Goal: Navigation & Orientation: Understand site structure

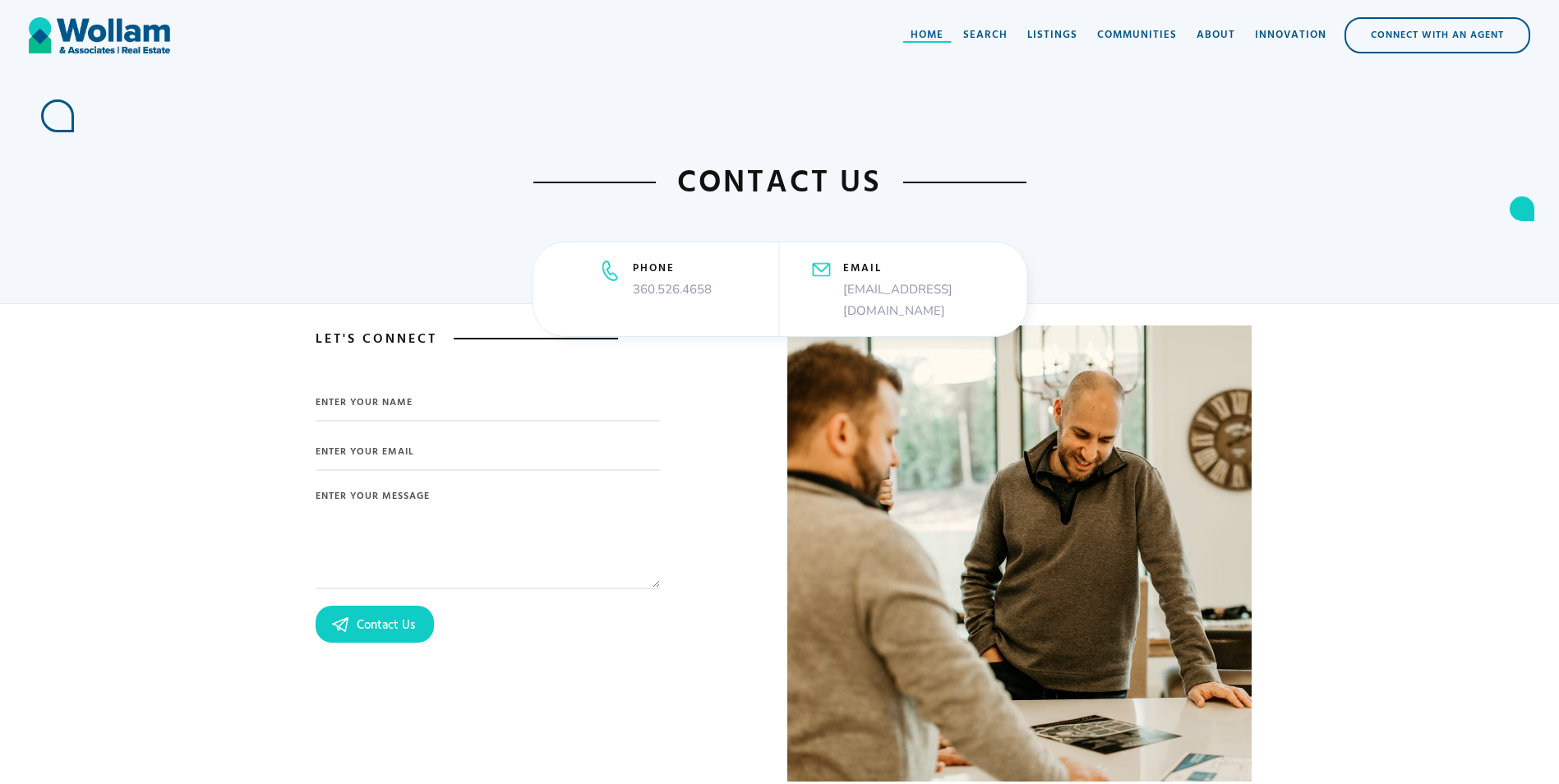
click at [925, 39] on div "Home" at bounding box center [927, 35] width 33 height 17
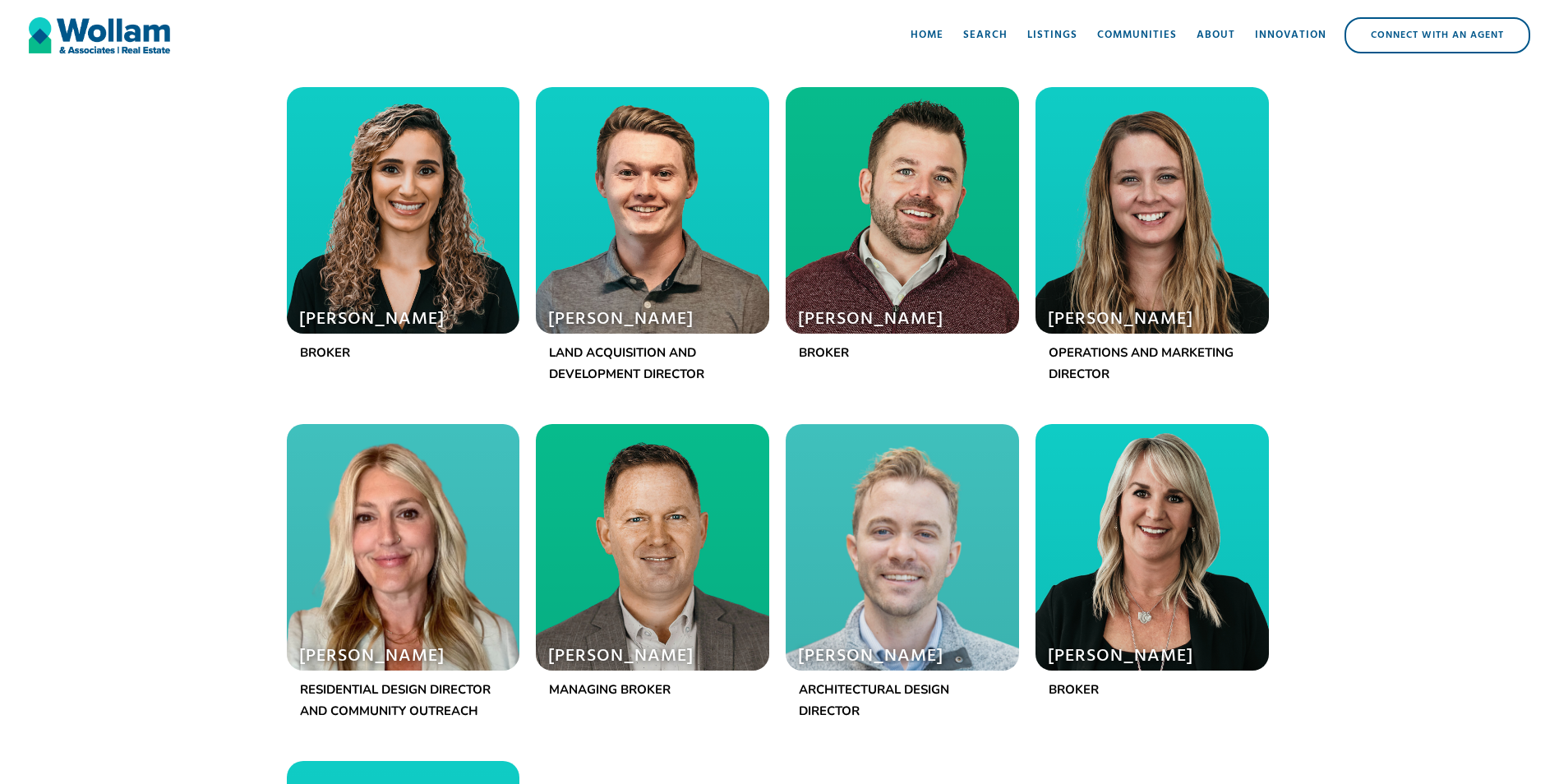
scroll to position [1562, 0]
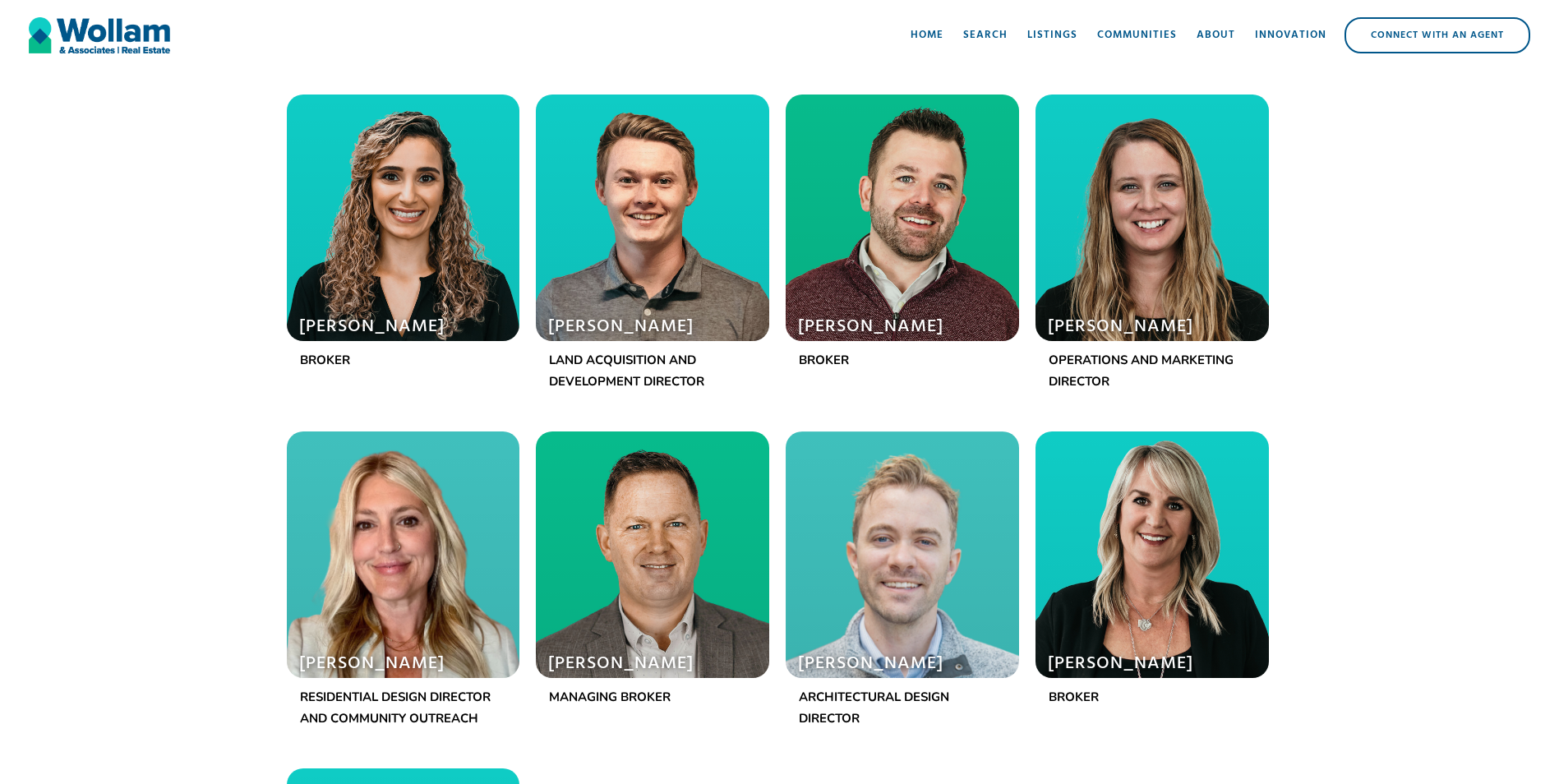
click at [907, 502] on div at bounding box center [902, 555] width 233 height 247
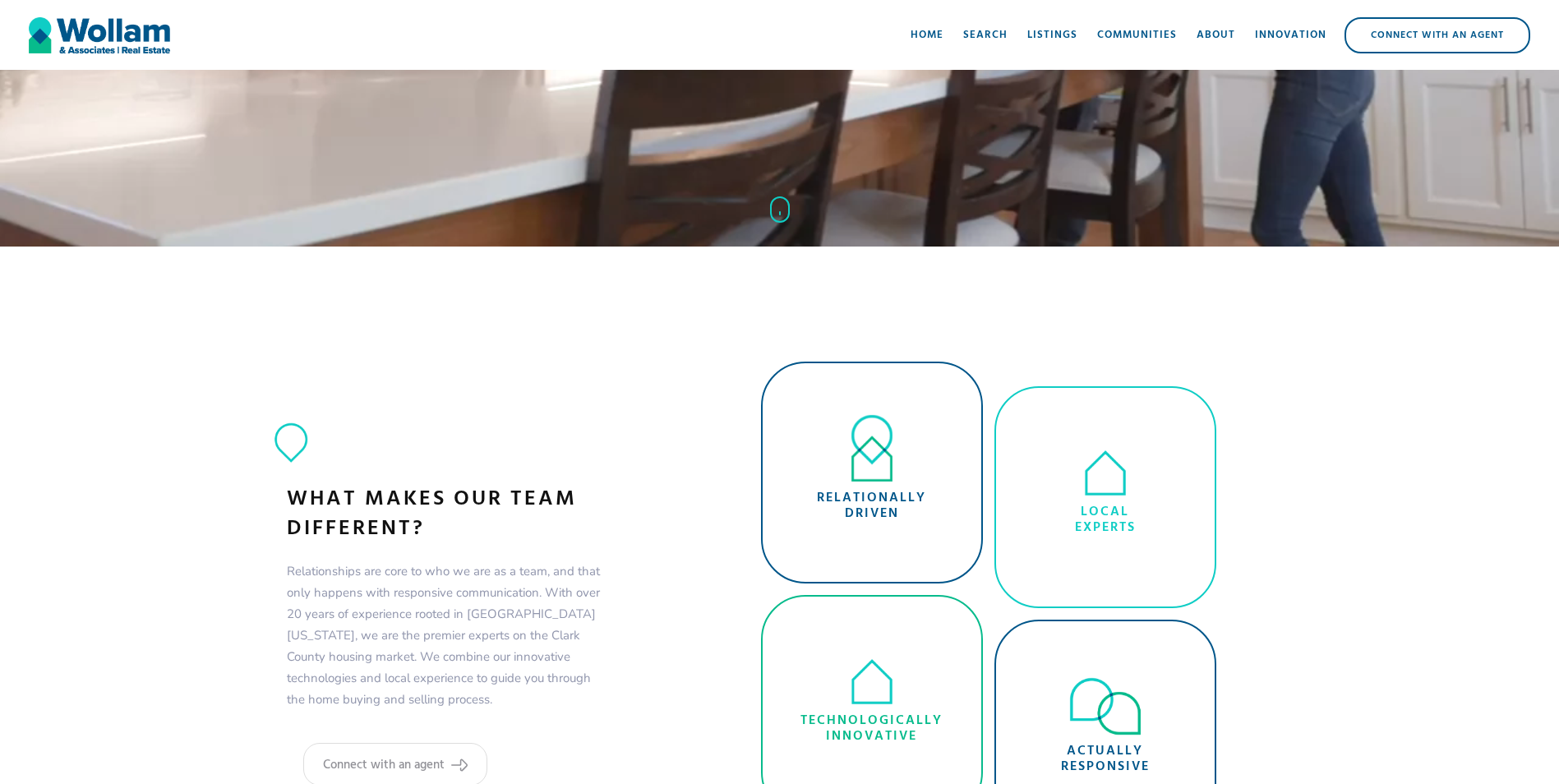
scroll to position [0, 0]
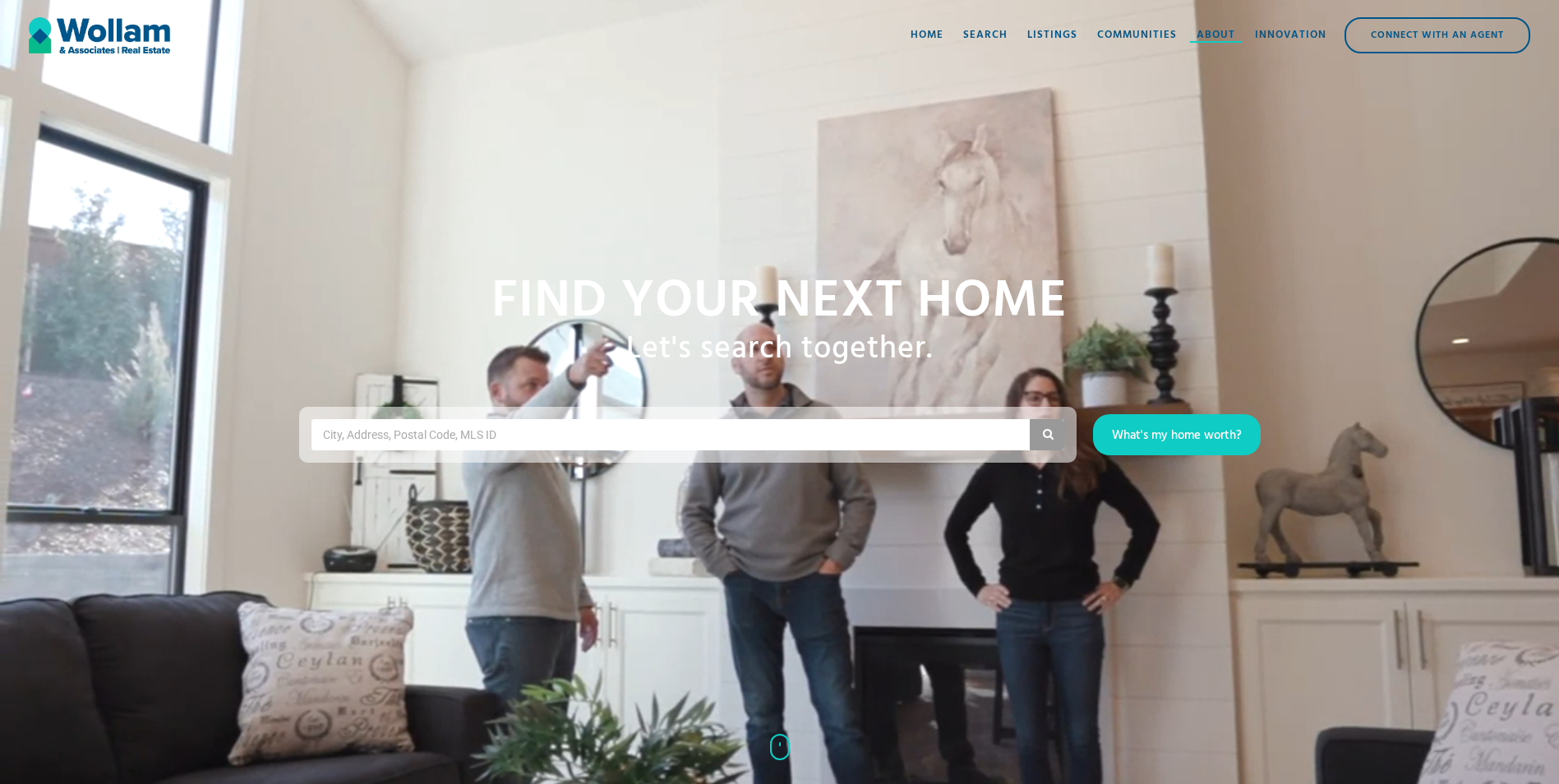
click at [1205, 31] on div "About" at bounding box center [1216, 35] width 39 height 17
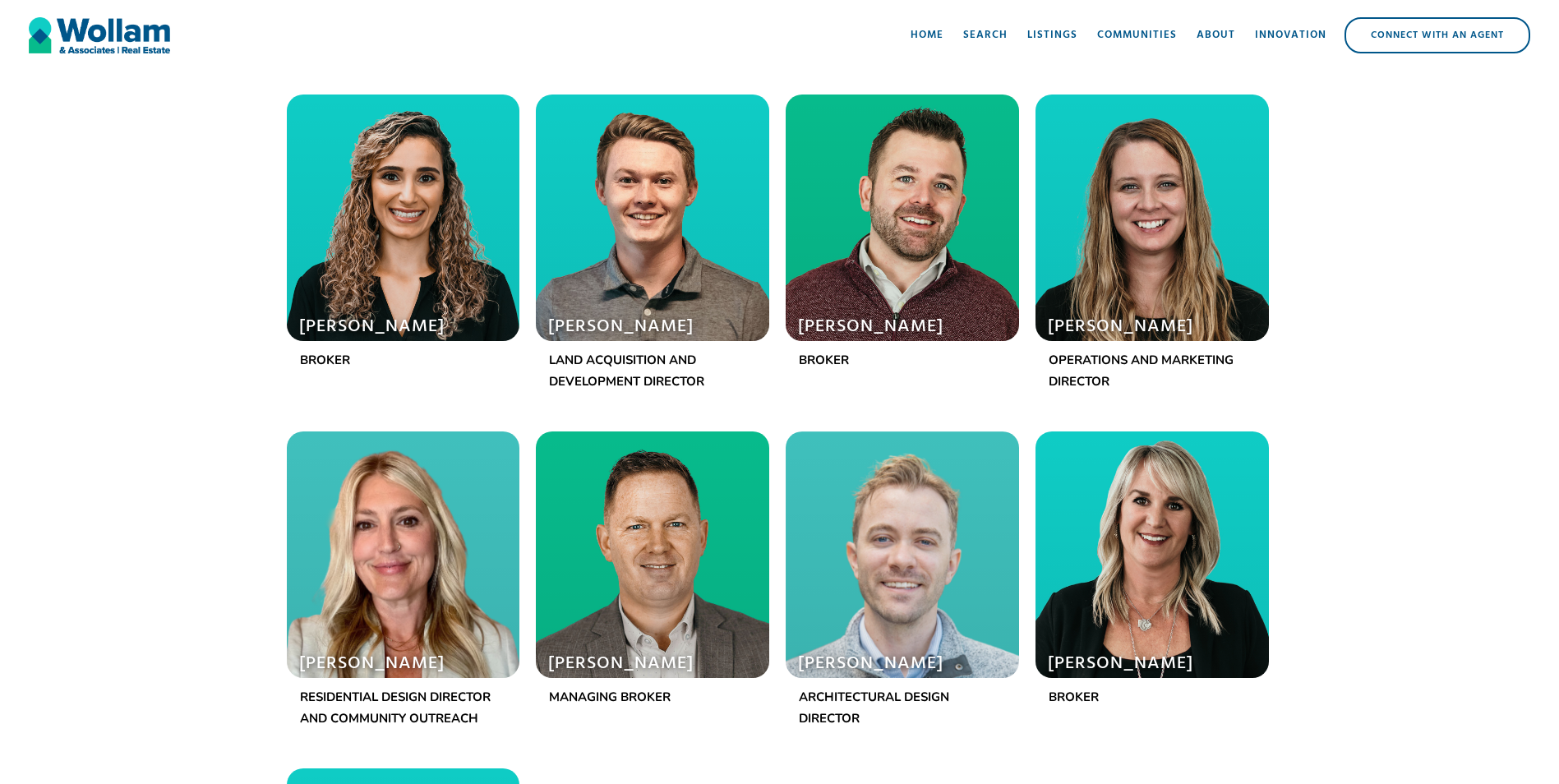
scroll to position [1808, 0]
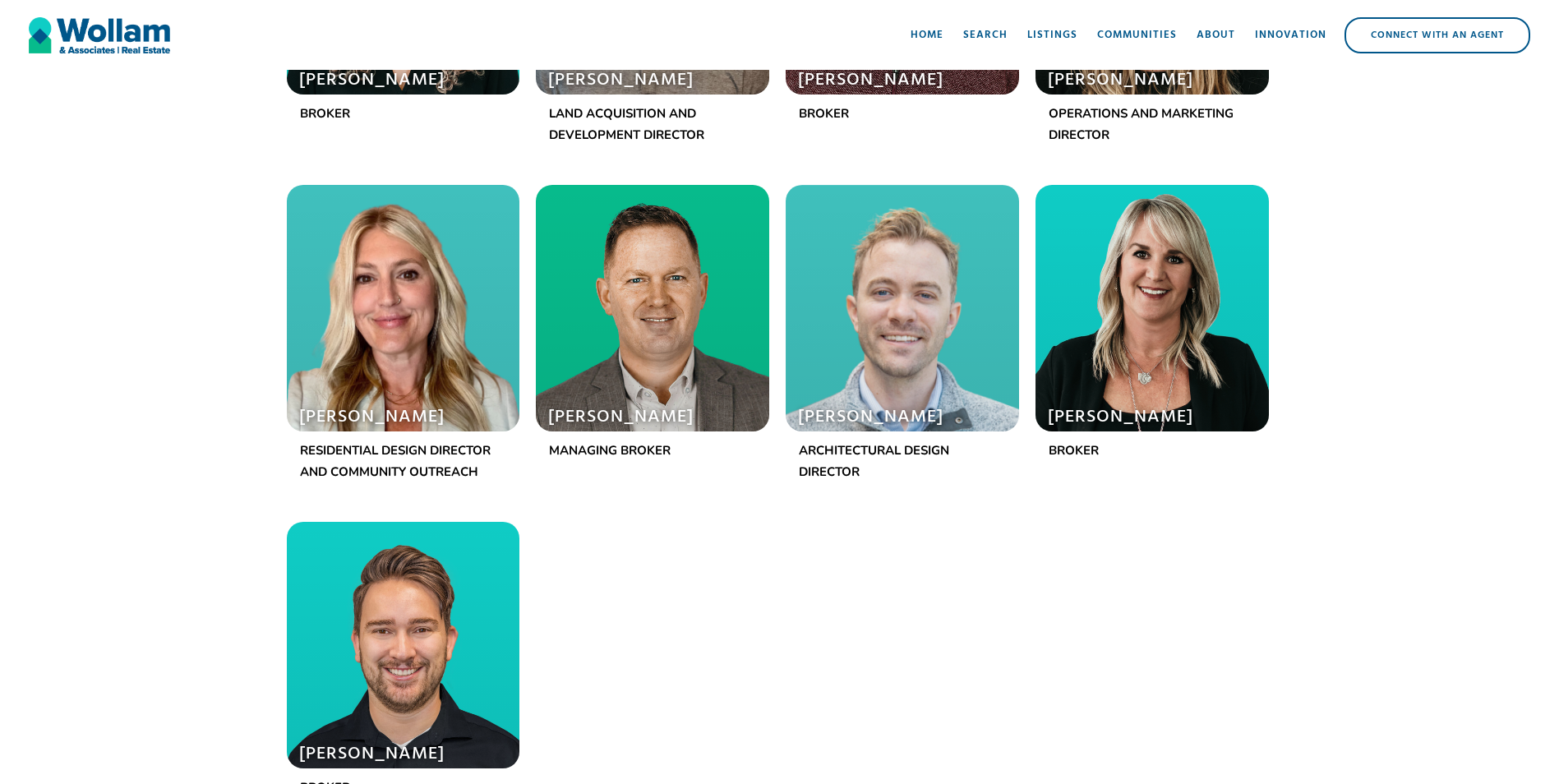
click at [1032, 555] on div "Ala Malyakin Broker Blake Wollam Land Acquisition and Development Director Chad…" at bounding box center [780, 343] width 1003 height 989
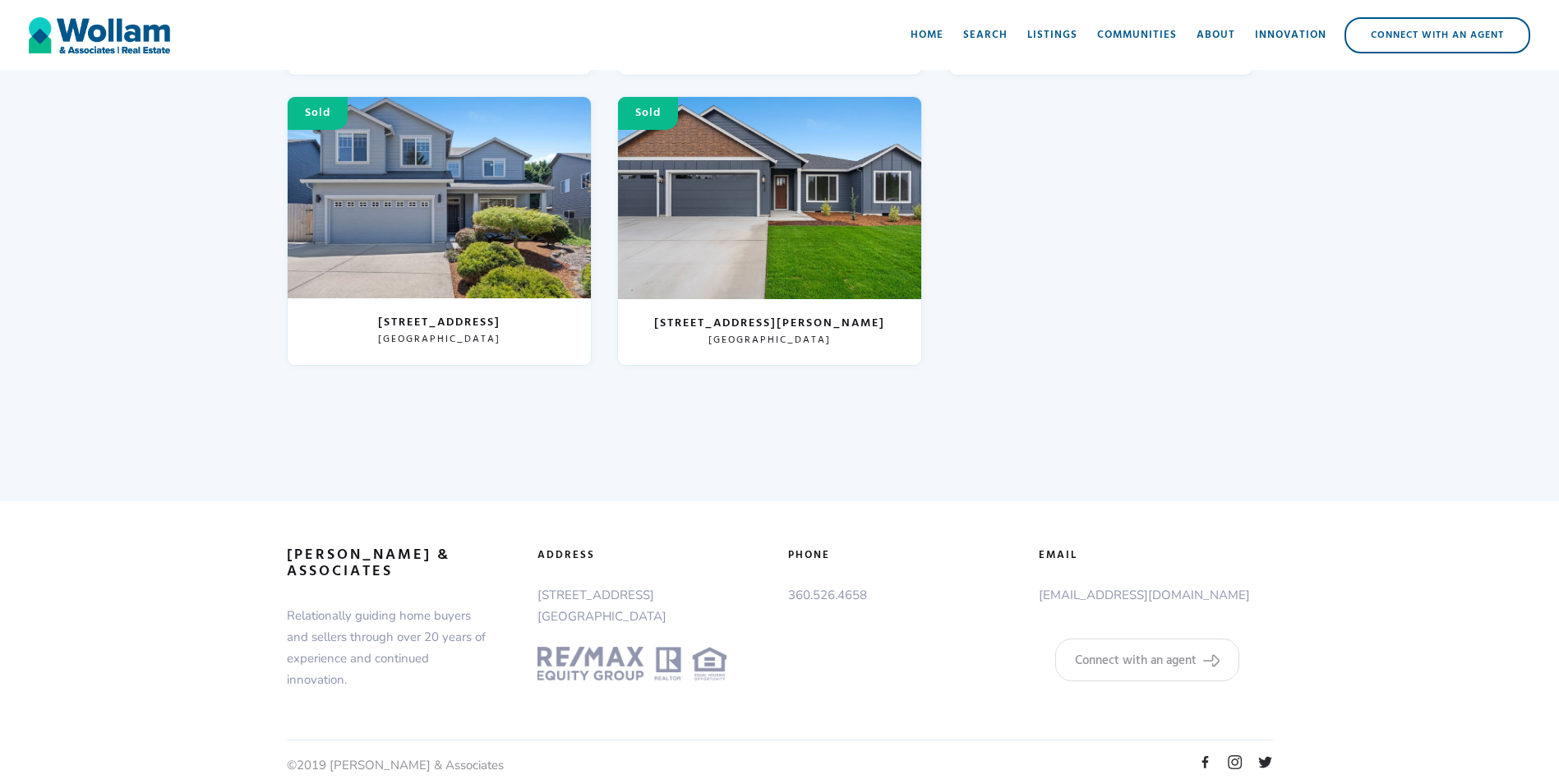
scroll to position [7159, 0]
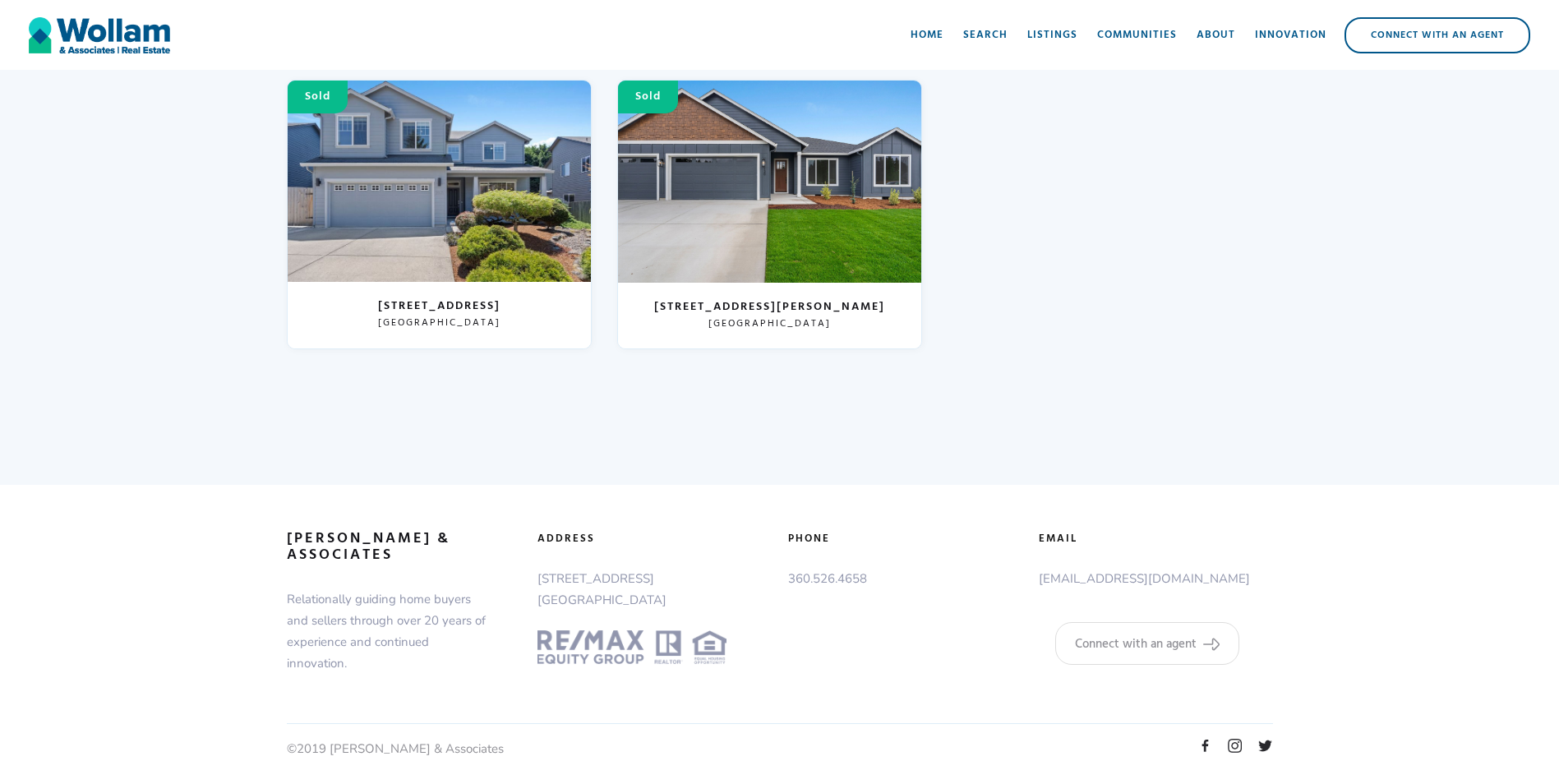
click at [1209, 746] on img at bounding box center [1205, 745] width 12 height 12
click at [1233, 748] on img at bounding box center [1234, 745] width 14 height 14
click at [1236, 748] on img at bounding box center [1234, 745] width 14 height 14
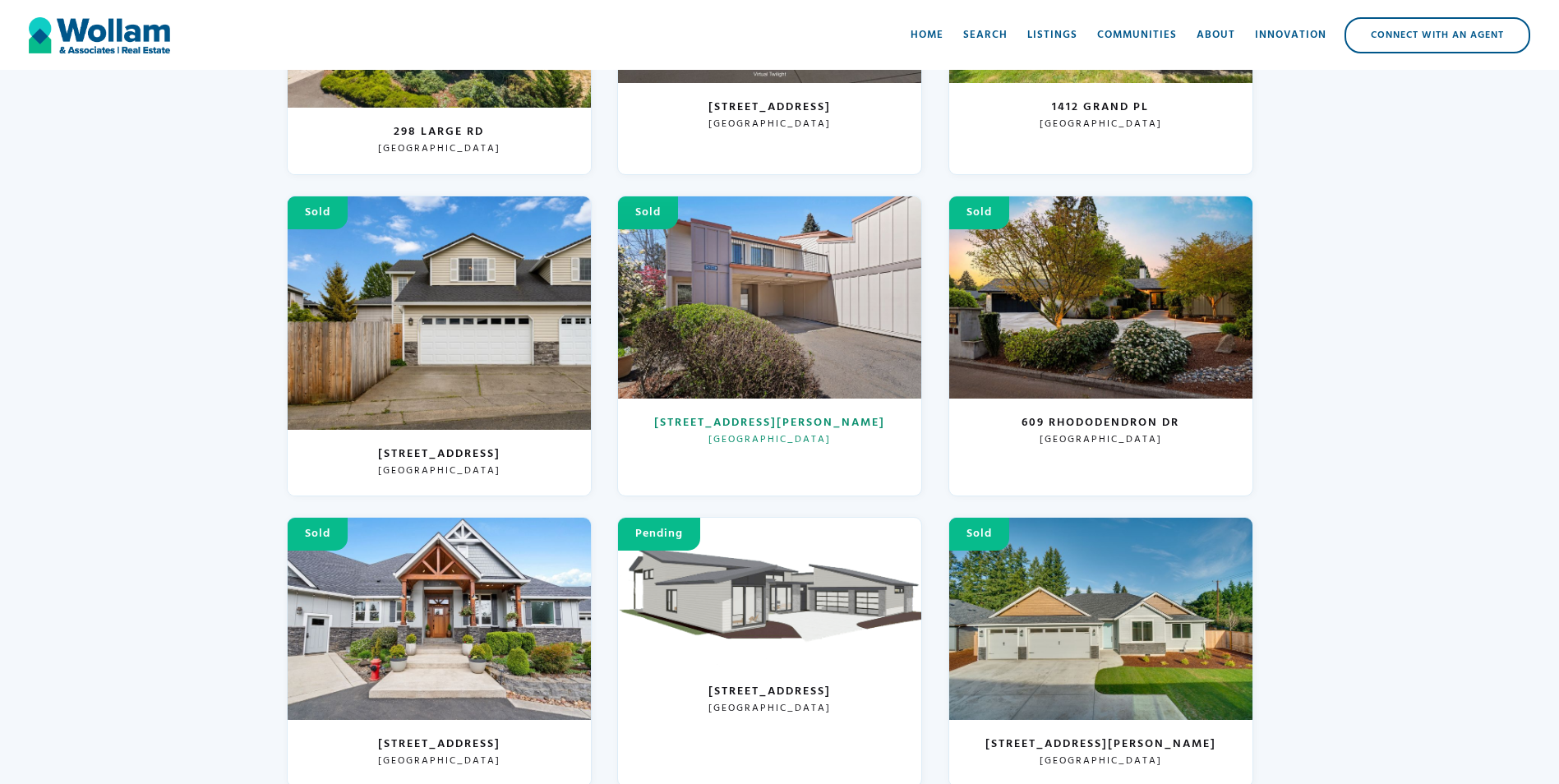
scroll to position [4940, 0]
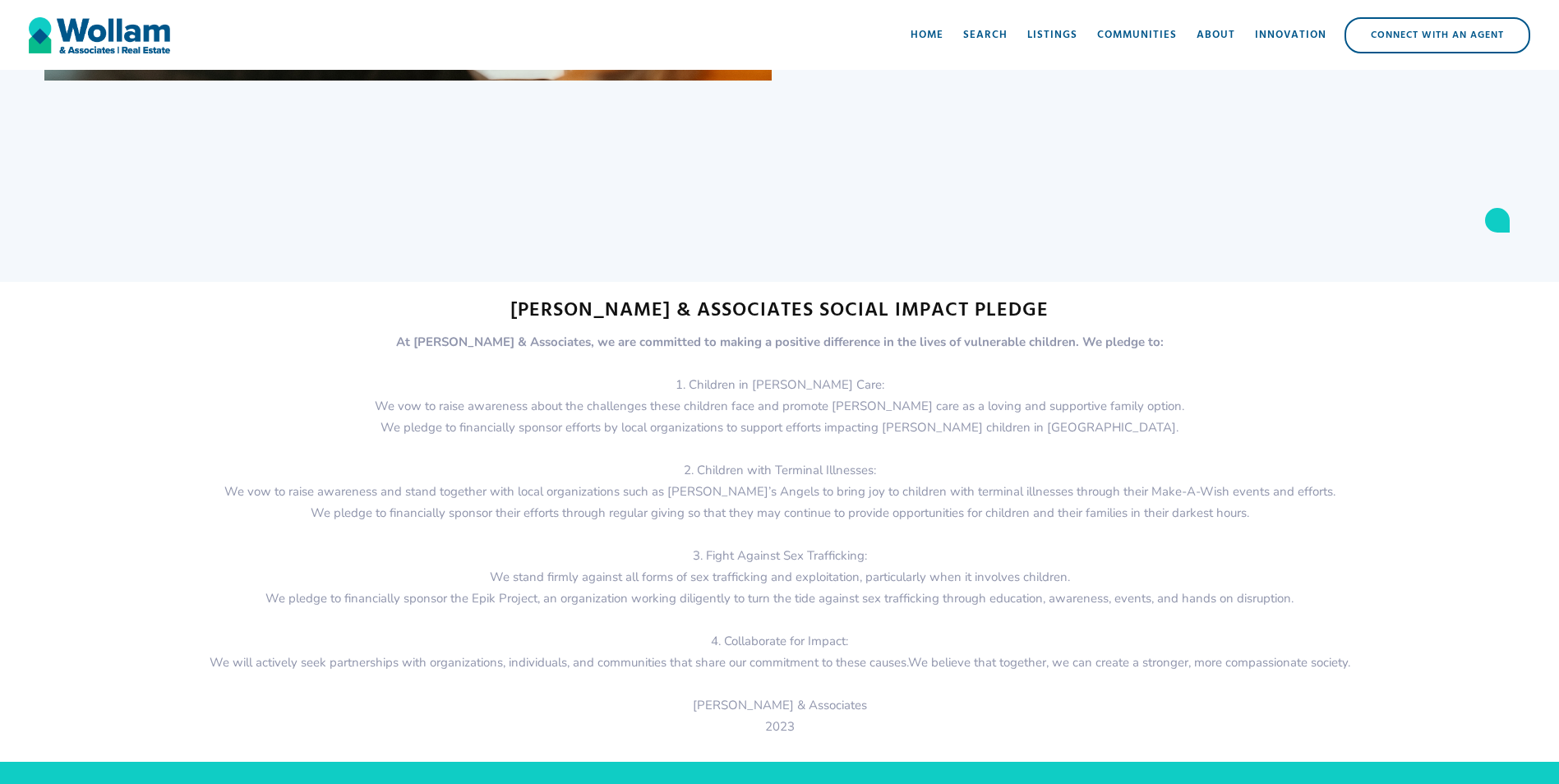
scroll to position [2548, 0]
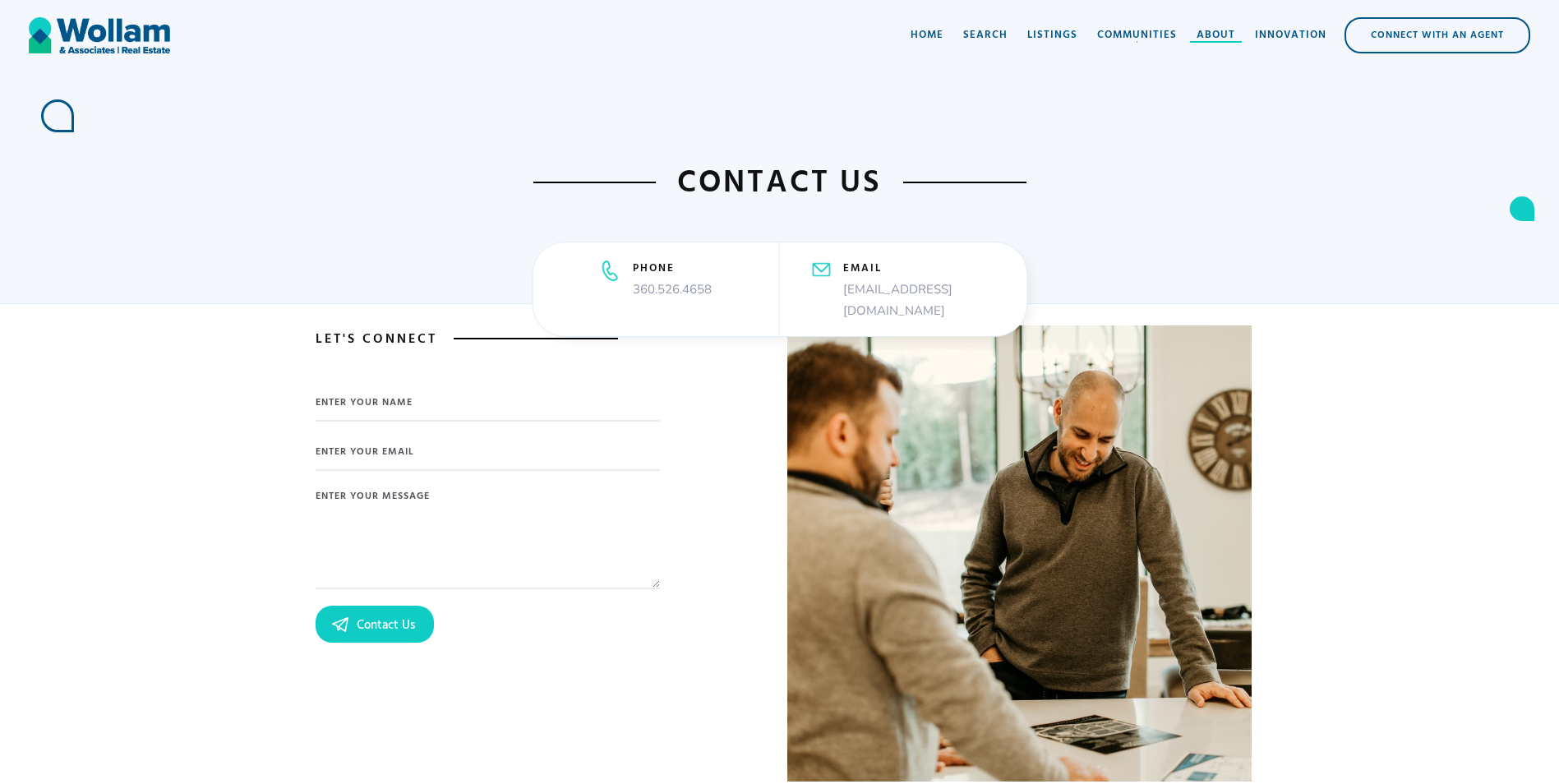
click at [1207, 33] on div "About" at bounding box center [1216, 35] width 39 height 17
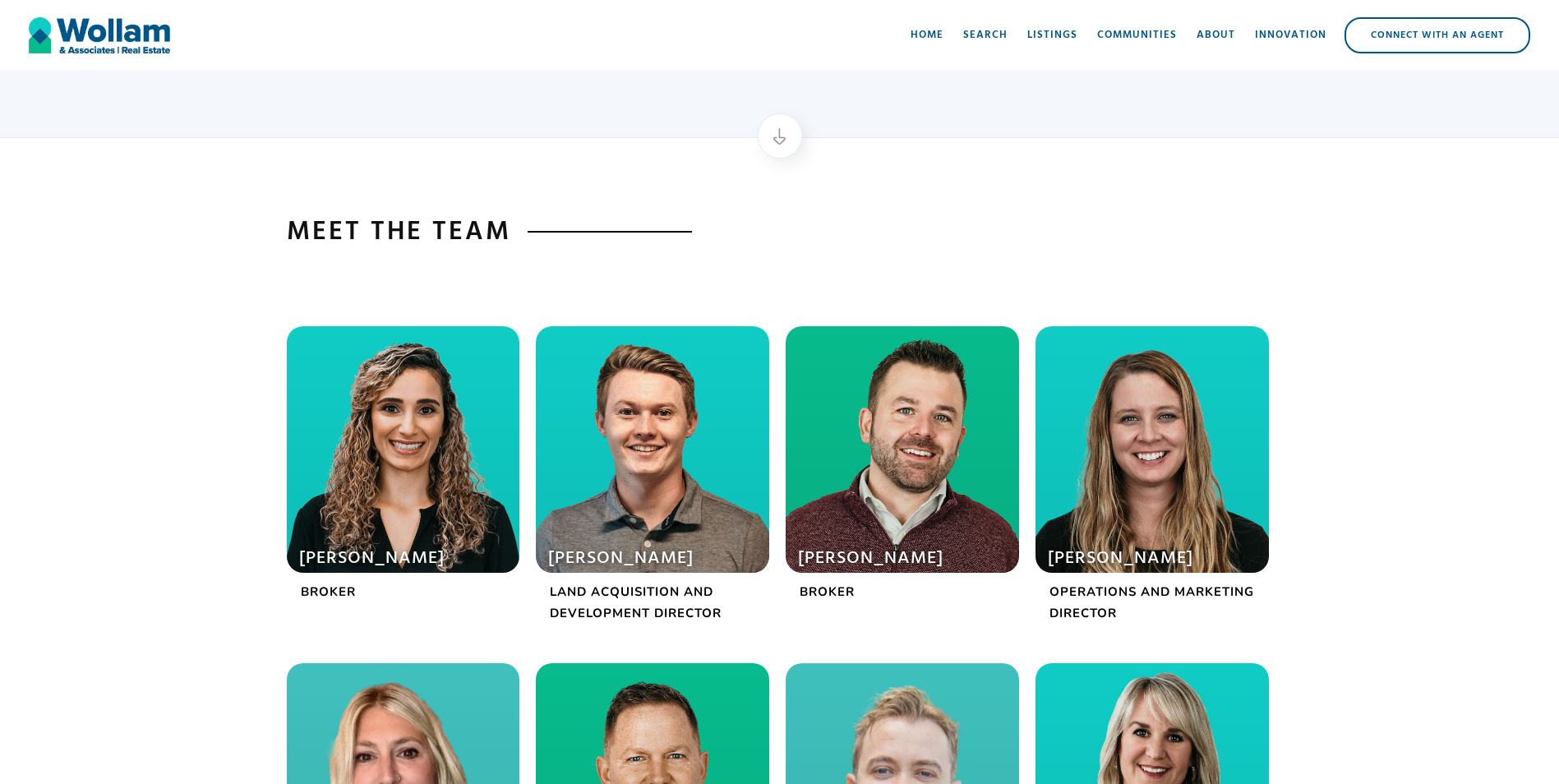
scroll to position [82, 0]
